Goal: Communication & Community: Connect with others

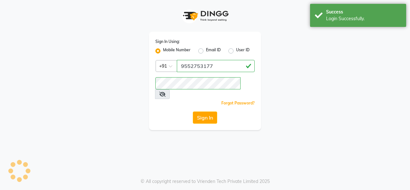
select select "service"
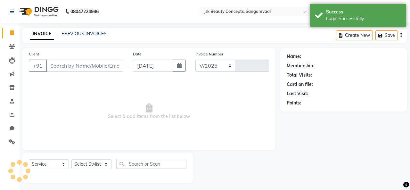
select select "7670"
type input "0001"
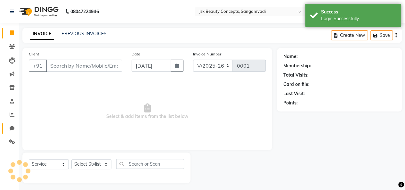
select select "product"
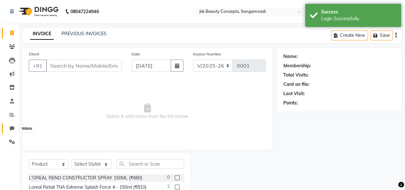
click at [13, 129] on icon at bounding box center [12, 128] width 5 height 5
select select "100"
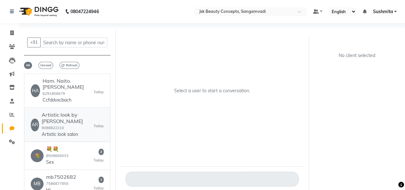
click at [53, 129] on small "9088822210" at bounding box center [53, 128] width 22 height 4
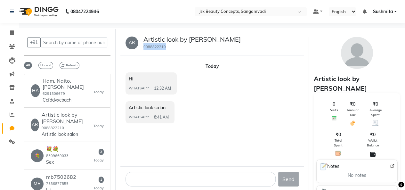
drag, startPoint x: 142, startPoint y: 47, endPoint x: 168, endPoint y: 49, distance: 25.7
click at [168, 49] on div "Artistic look by Archana 9088822210" at bounding box center [189, 43] width 103 height 14
copy small "9088822210"
click at [63, 154] on small "8509669033" at bounding box center [57, 155] width 22 height 4
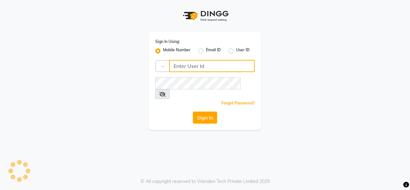
type input "9552753177"
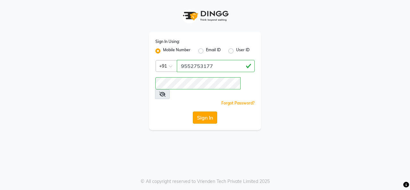
click at [204, 111] on button "Sign In" at bounding box center [205, 117] width 24 height 12
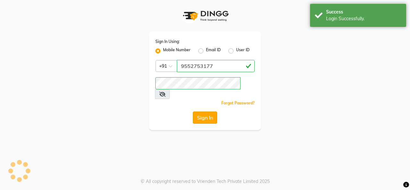
select select "service"
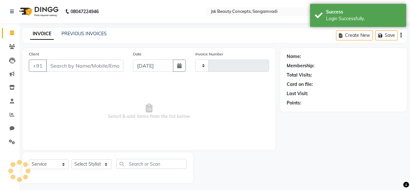
type input "0001"
select select "7670"
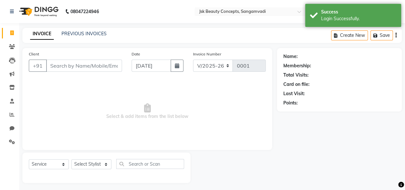
select select "product"
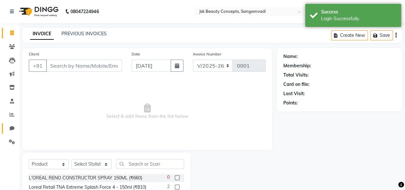
click at [13, 124] on link "Chat" at bounding box center [9, 128] width 15 height 11
select select "100"
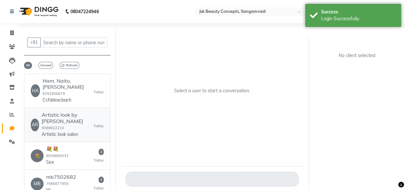
click at [50, 121] on h6 "Artistic look by [PERSON_NAME]" at bounding box center [68, 118] width 52 height 12
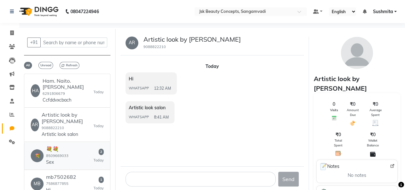
click at [49, 151] on h6 "💐💐" at bounding box center [57, 149] width 22 height 6
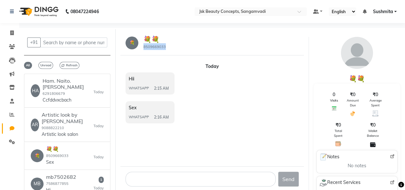
drag, startPoint x: 143, startPoint y: 48, endPoint x: 174, endPoint y: 52, distance: 31.3
click at [174, 52] on div "💐 💐💐 8509669033" at bounding box center [212, 42] width 184 height 25
copy small "8509669033"
